Goal: Feedback & Contribution: Leave review/rating

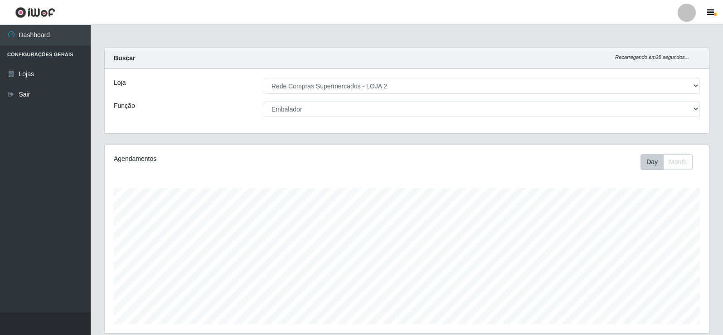
select select "161"
select select "1"
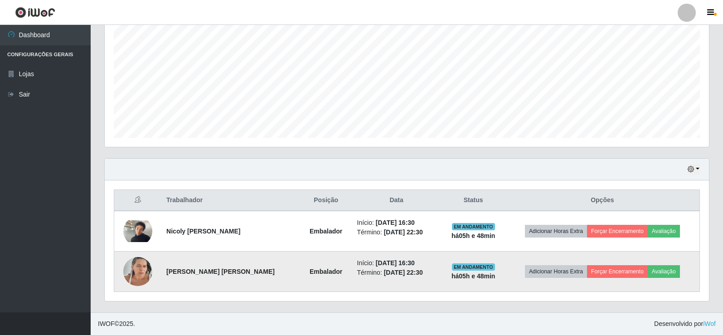
scroll to position [188, 604]
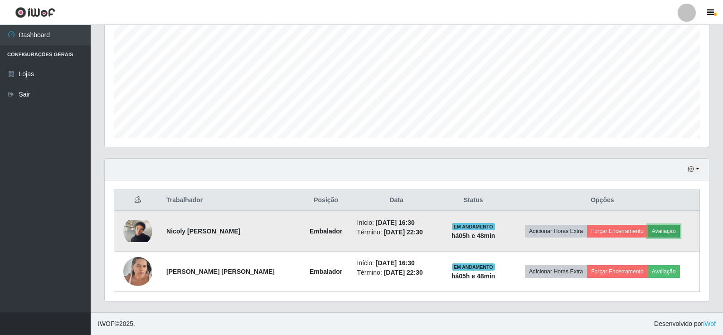
click at [654, 229] on button "Avaliação" at bounding box center [664, 231] width 32 height 13
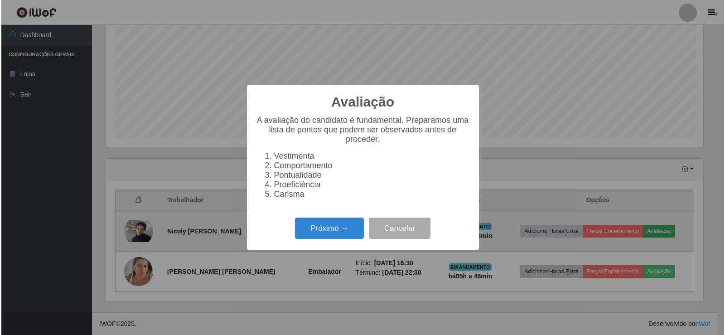
scroll to position [188, 600]
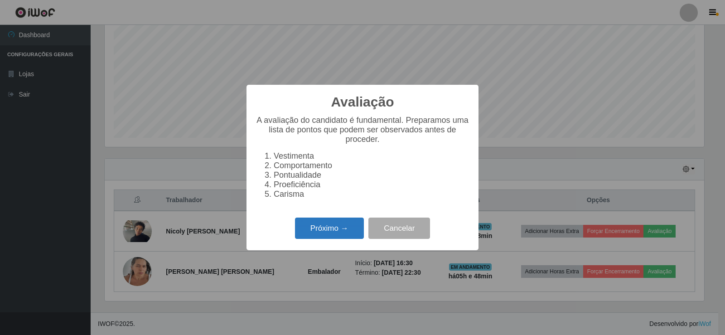
click at [350, 237] on button "Próximo →" at bounding box center [329, 228] width 69 height 21
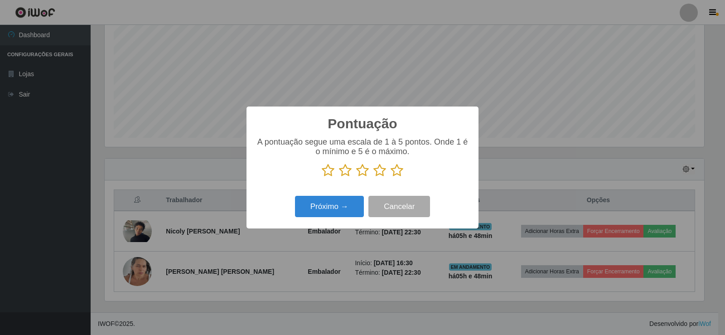
scroll to position [452997, 452586]
click at [399, 169] on icon at bounding box center [397, 171] width 13 height 14
click at [391, 177] on input "radio" at bounding box center [391, 177] width 0 height 0
click at [324, 207] on button "Próximo →" at bounding box center [329, 206] width 69 height 21
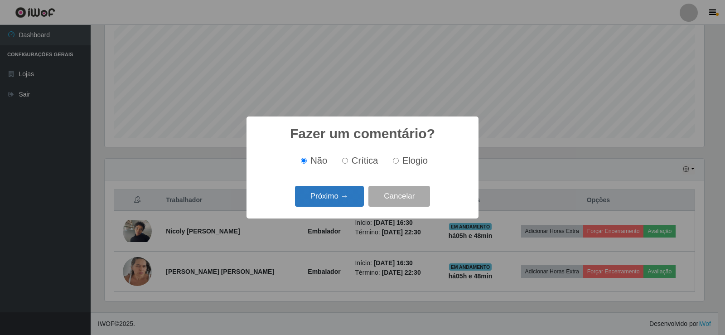
click at [331, 199] on button "Próximo →" at bounding box center [329, 196] width 69 height 21
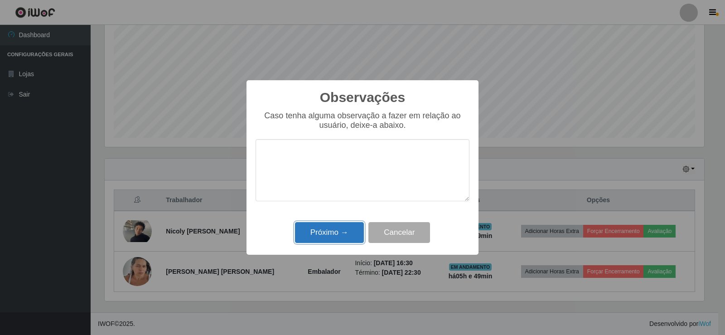
click at [347, 239] on button "Próximo →" at bounding box center [329, 232] width 69 height 21
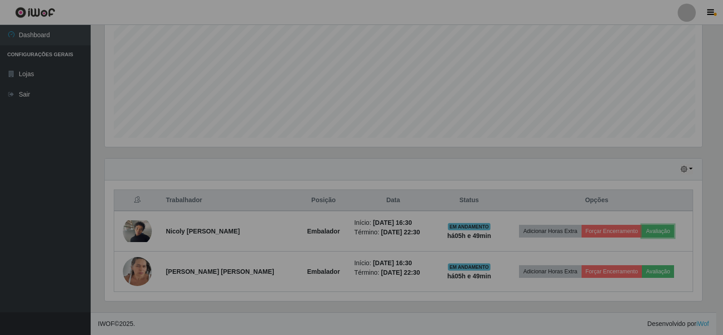
scroll to position [188, 604]
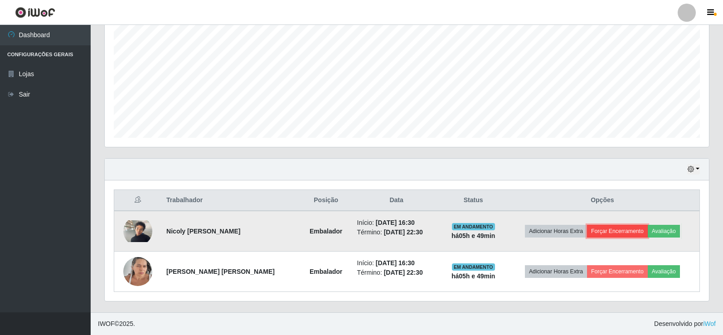
click at [636, 232] on button "Forçar Encerramento" at bounding box center [617, 231] width 61 height 13
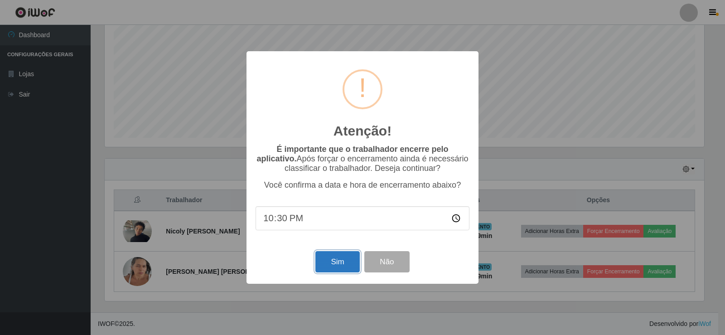
click at [337, 263] on button "Sim" at bounding box center [337, 261] width 44 height 21
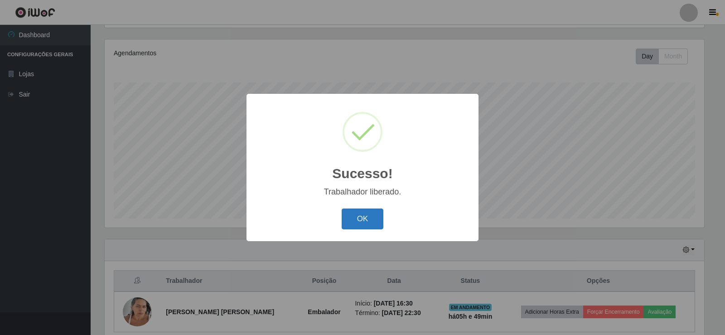
click at [365, 220] on button "OK" at bounding box center [363, 218] width 42 height 21
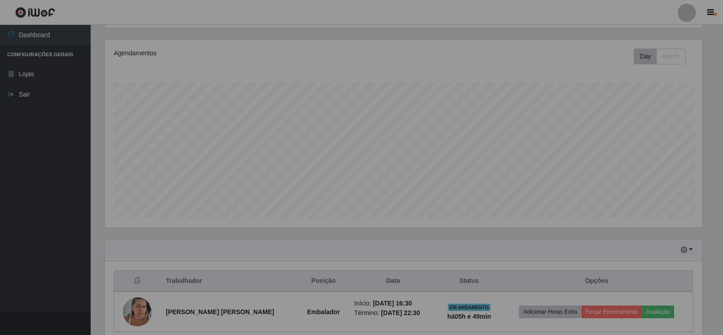
scroll to position [188, 604]
